Goal: Information Seeking & Learning: Learn about a topic

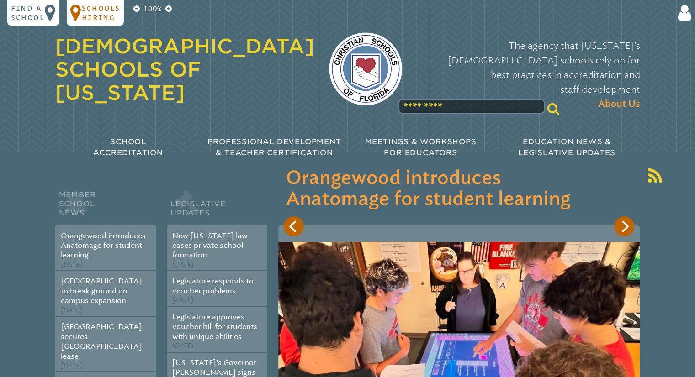
click at [95, 10] on p "Schools Hiring" at bounding box center [101, 13] width 38 height 18
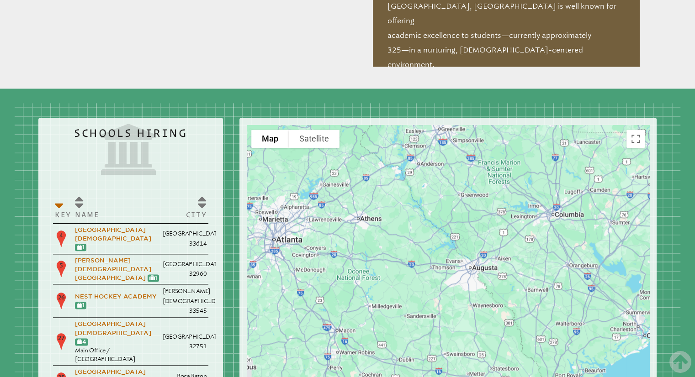
scroll to position [1036, 0]
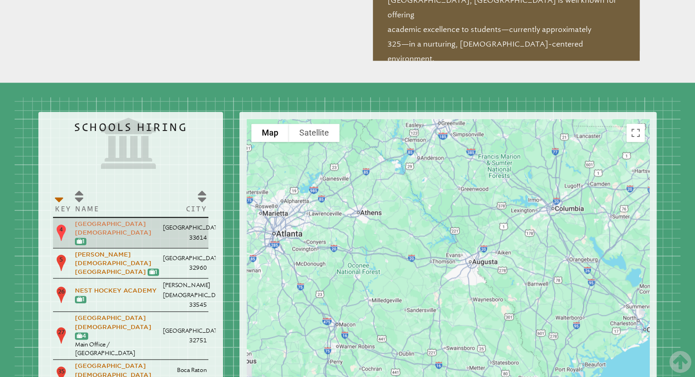
click at [85, 221] on link "[GEOGRAPHIC_DATA][DEMOGRAPHIC_DATA]" at bounding box center [113, 229] width 76 height 16
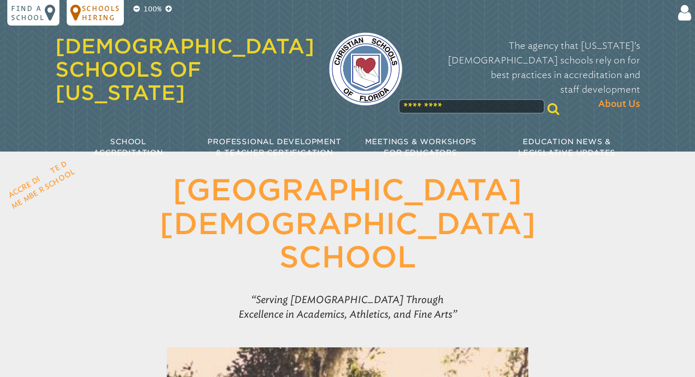
click at [93, 13] on p "Schools Hiring" at bounding box center [101, 13] width 38 height 18
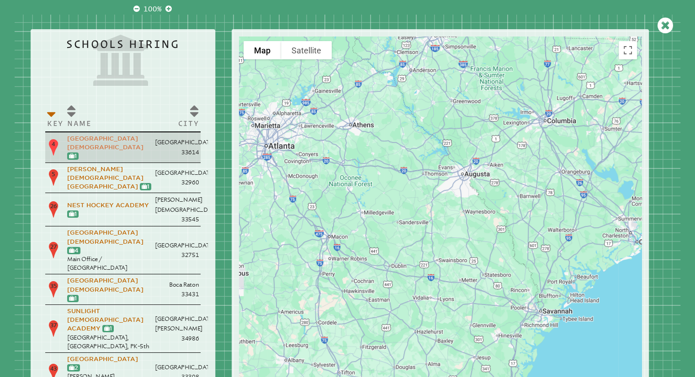
click at [85, 138] on link "[GEOGRAPHIC_DATA][DEMOGRAPHIC_DATA]" at bounding box center [105, 143] width 76 height 16
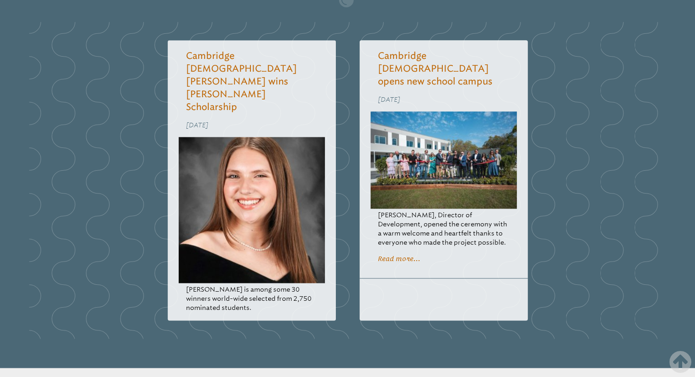
scroll to position [1226, 0]
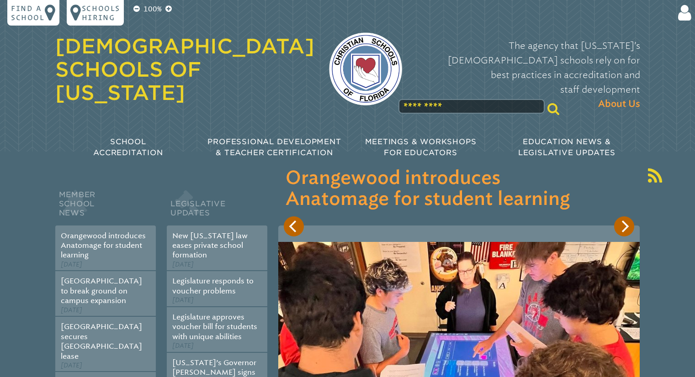
scroll to position [1036, 0]
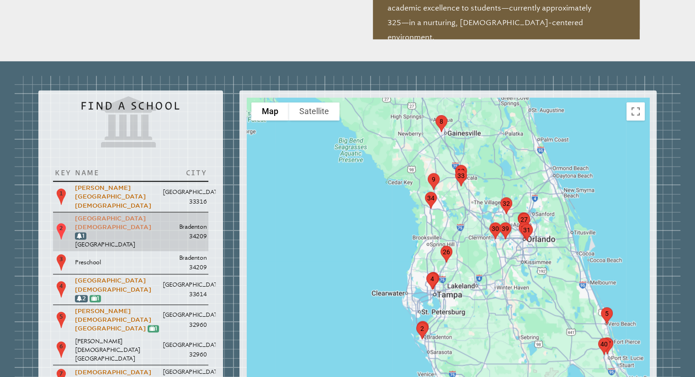
click at [84, 215] on link "[GEOGRAPHIC_DATA][DEMOGRAPHIC_DATA]" at bounding box center [113, 223] width 76 height 16
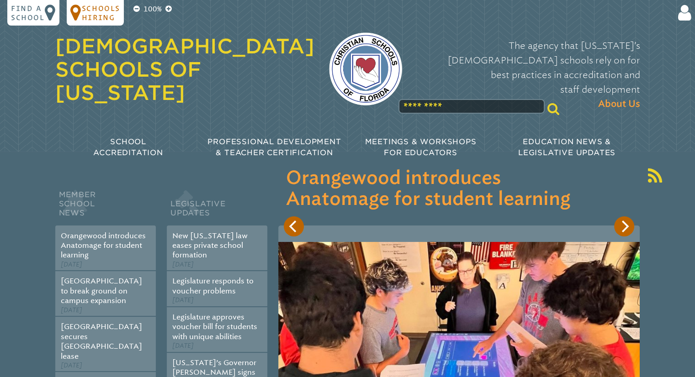
click at [99, 11] on p "Schools Hiring" at bounding box center [101, 13] width 38 height 18
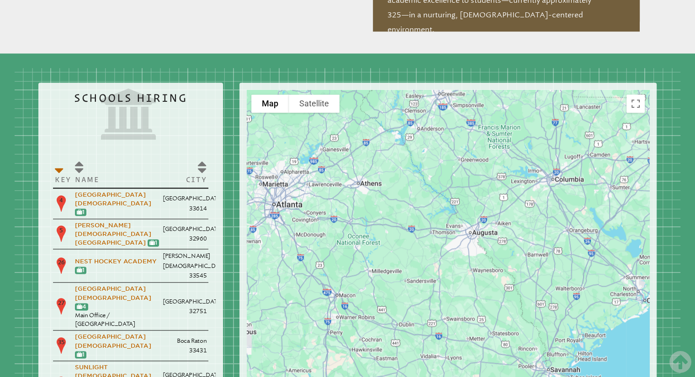
scroll to position [1074, 0]
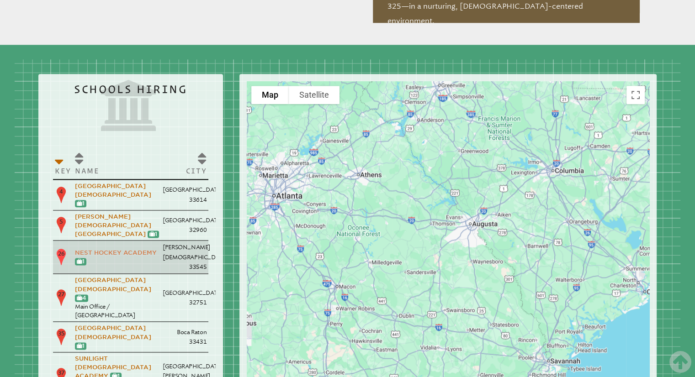
click at [109, 249] on link "Nest Hockey Academy" at bounding box center [116, 252] width 82 height 7
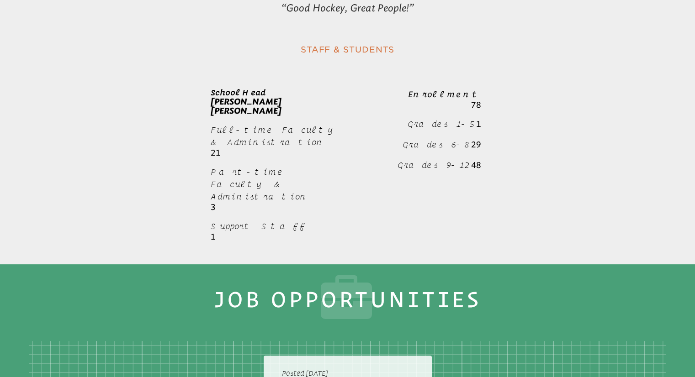
scroll to position [174, 0]
